Goal: Task Accomplishment & Management: Manage account settings

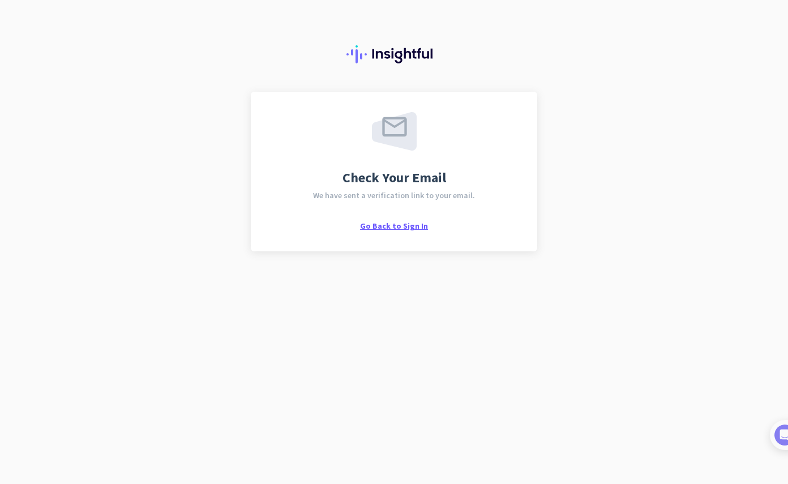
click at [391, 229] on span "Go Back to Sign In" at bounding box center [394, 226] width 68 height 10
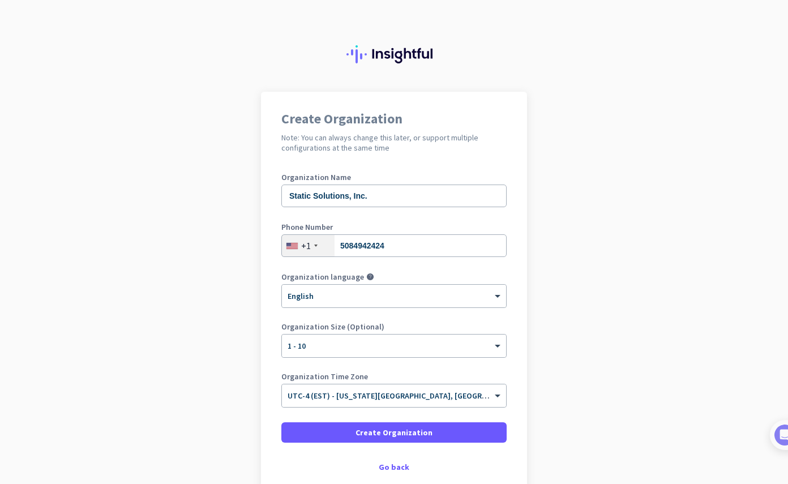
click at [571, 364] on app-onboarding-organization "Create Organization Note: You can always change this later, or support multiple…" at bounding box center [394, 320] width 788 height 456
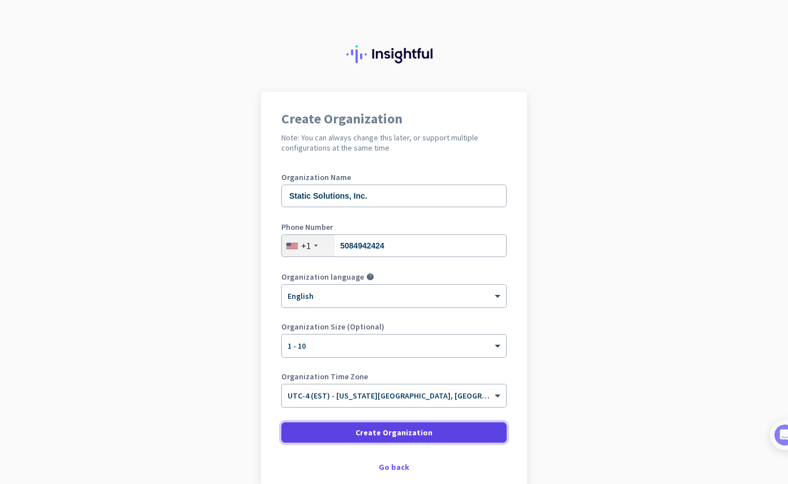
click at [459, 431] on span at bounding box center [393, 432] width 225 height 27
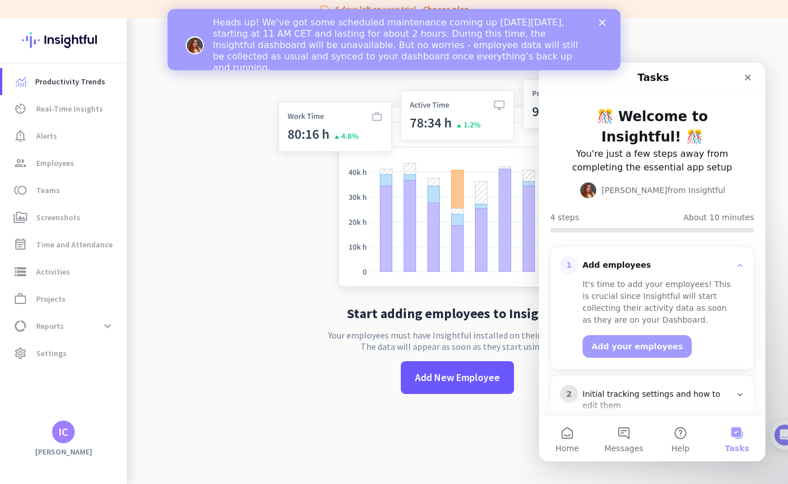
click at [604, 24] on polygon "Close" at bounding box center [602, 22] width 7 height 7
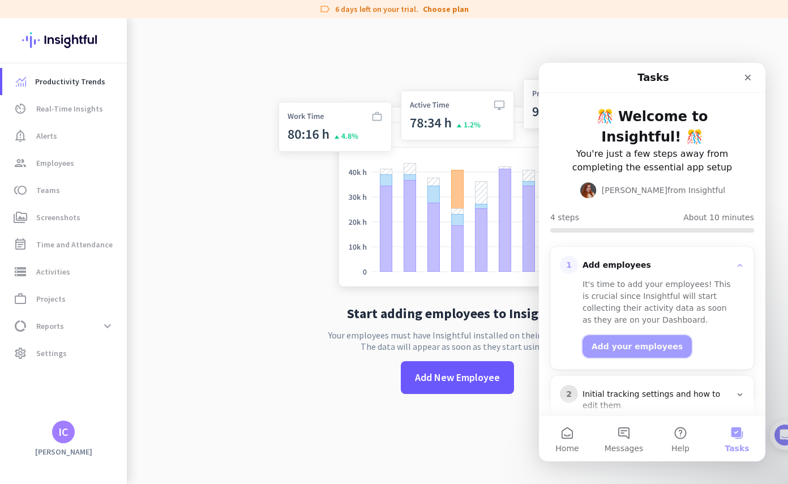
click at [657, 335] on button "Add your employees" at bounding box center [637, 346] width 109 height 23
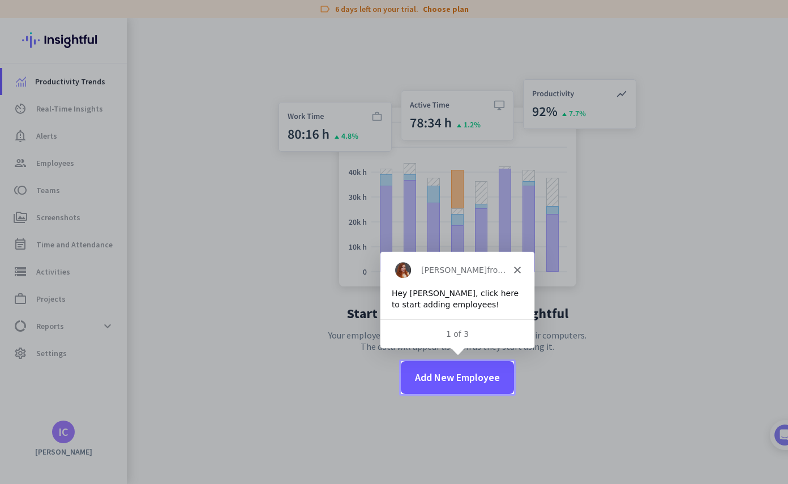
click at [450, 296] on div "Hey [PERSON_NAME], click here to start adding employees!" at bounding box center [456, 298] width 131 height 22
click at [465, 381] on span "Add New Employee" at bounding box center [457, 377] width 85 height 15
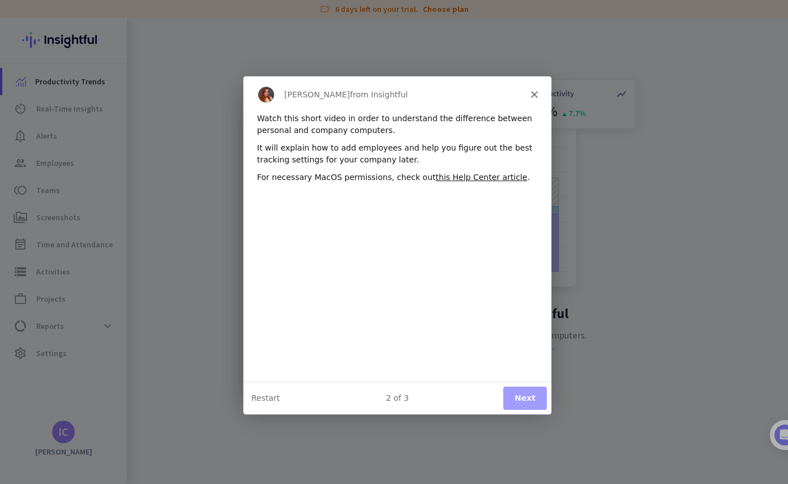
click at [535, 405] on button "Next" at bounding box center [525, 397] width 44 height 23
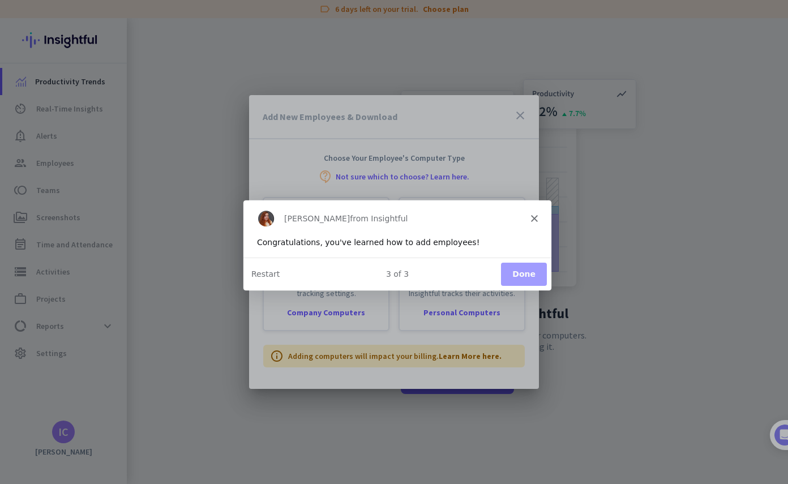
click at [525, 277] on button "Done" at bounding box center [524, 273] width 46 height 23
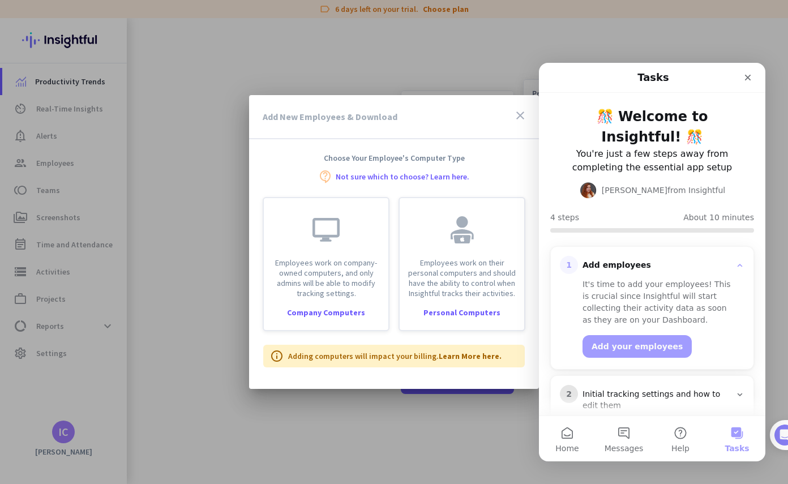
scroll to position [33, 0]
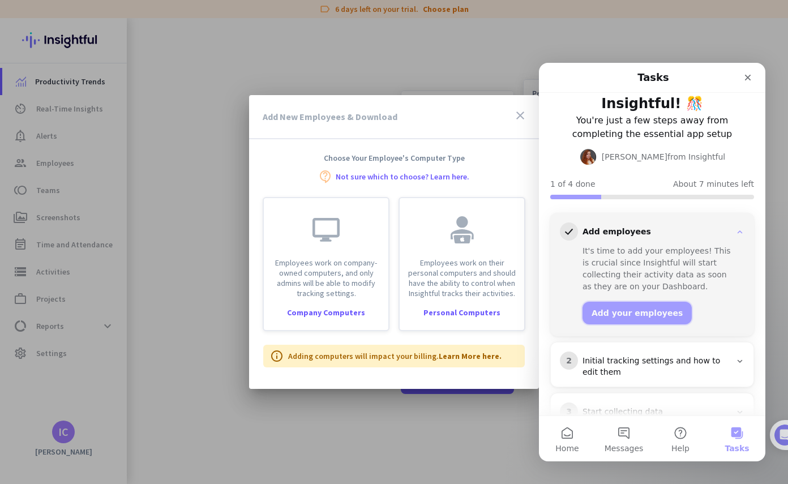
click at [643, 302] on button "Add your employees" at bounding box center [637, 313] width 109 height 23
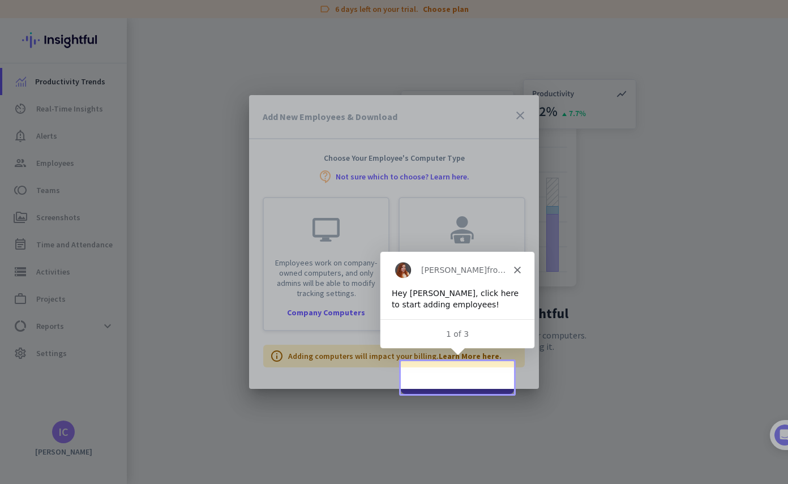
scroll to position [87, 0]
click at [518, 264] on div "[PERSON_NAME] from Insightful" at bounding box center [457, 269] width 154 height 36
click at [518, 272] on div "[PERSON_NAME] from Insightful" at bounding box center [457, 269] width 154 height 36
click at [516, 272] on icon "Close" at bounding box center [517, 269] width 7 height 7
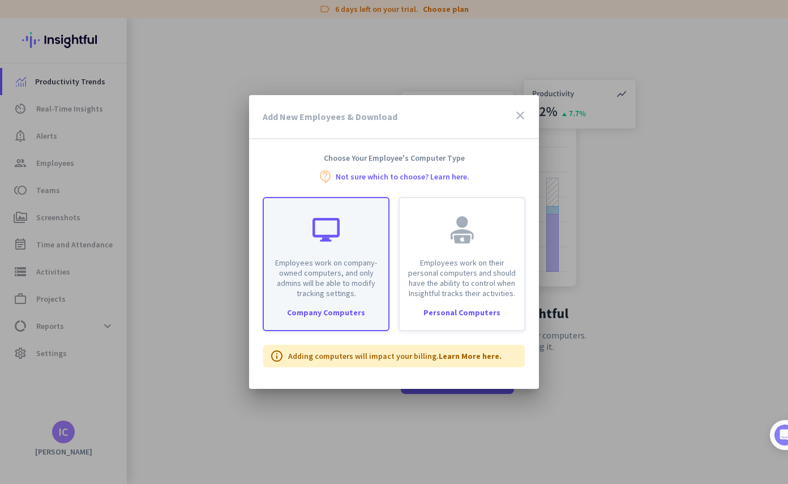
click at [336, 318] on div "Employees work on company-owned computers, and only admins will be able to modi…" at bounding box center [326, 264] width 127 height 134
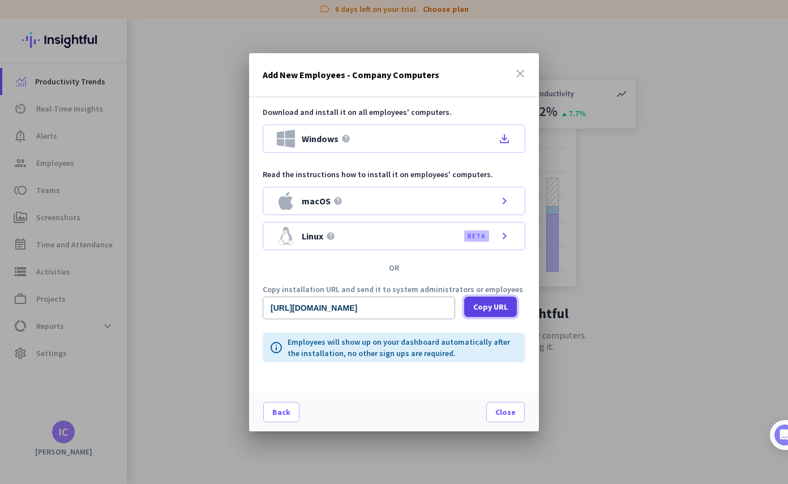
click at [499, 311] on span "Copy URL" at bounding box center [490, 306] width 35 height 11
click at [519, 417] on span at bounding box center [505, 412] width 37 height 27
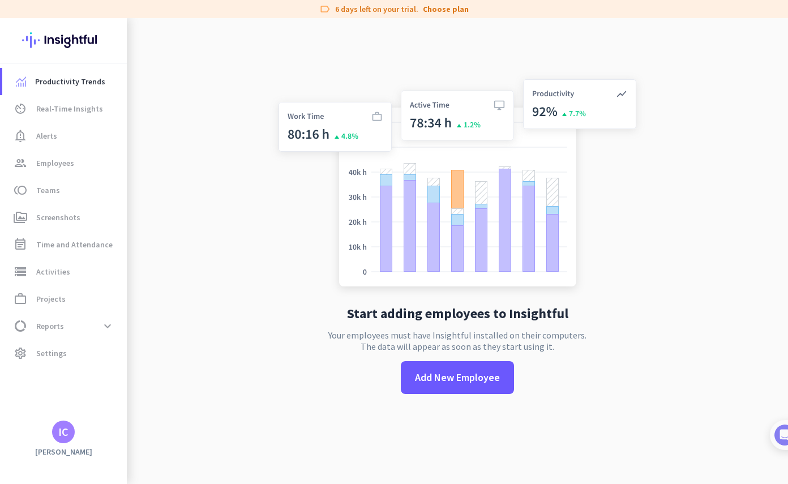
scroll to position [0, 0]
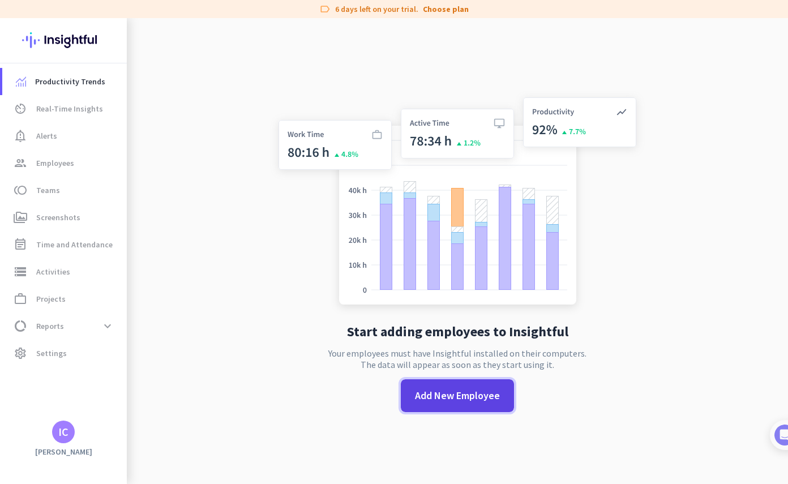
click at [462, 411] on span at bounding box center [457, 395] width 113 height 33
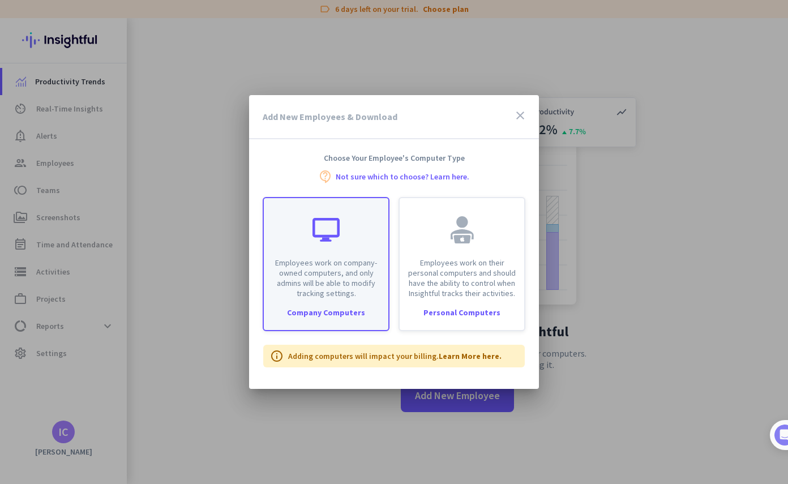
click at [348, 236] on div "Employees work on company-owned computers, and only admins will be able to modi…" at bounding box center [326, 248] width 125 height 100
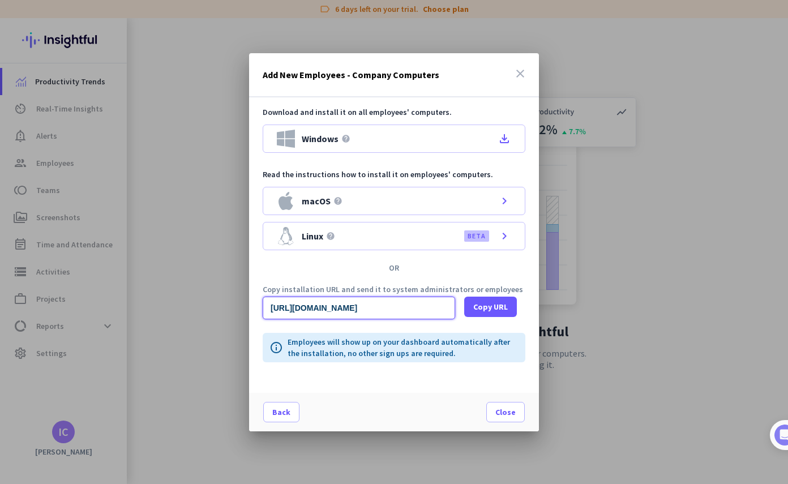
click at [443, 313] on input "[URL][DOMAIN_NAME]" at bounding box center [359, 308] width 193 height 23
drag, startPoint x: 272, startPoint y: 307, endPoint x: 495, endPoint y: 322, distance: 224.1
click at [495, 322] on div "Download and install it on all employees' computers. Windows help file_download…" at bounding box center [394, 245] width 290 height 296
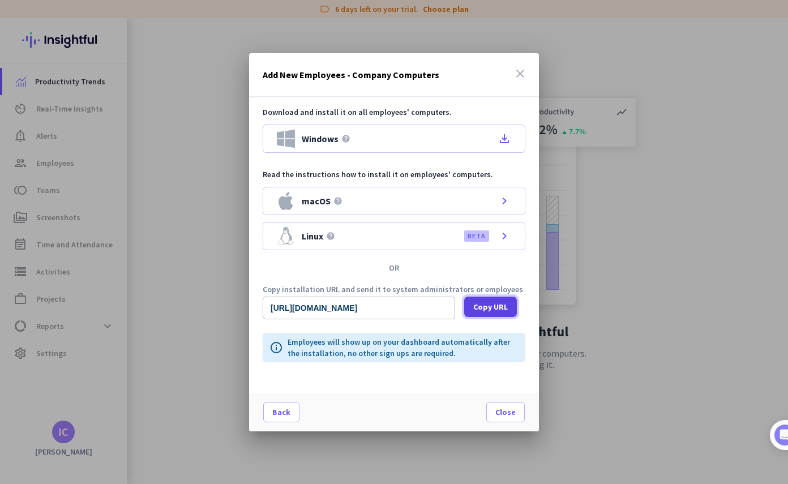
click at [492, 309] on span "Copy URL" at bounding box center [490, 306] width 35 height 11
click at [230, 90] on div at bounding box center [394, 242] width 788 height 484
